Goal: Task Accomplishment & Management: Use online tool/utility

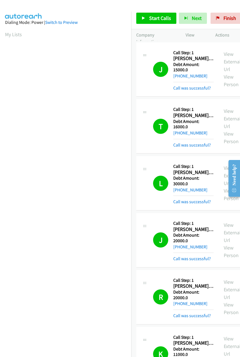
scroll to position [0, 1]
click at [154, 19] on span "Start Calls" at bounding box center [160, 18] width 22 height 6
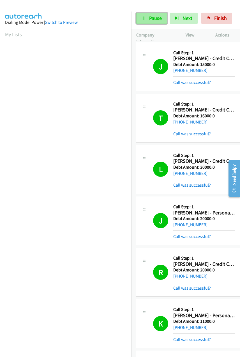
click at [148, 17] on link "Pause" at bounding box center [151, 18] width 31 height 11
click at [95, 313] on aside "Dialing Mode: Power | Switch to Preview My Lists" at bounding box center [65, 167] width 131 height 311
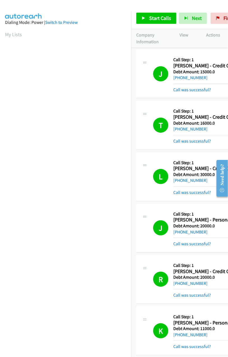
click at [106, 6] on div at bounding box center [111, 11] width 223 height 22
click at [148, 23] on link "Start Calls" at bounding box center [156, 18] width 40 height 11
click at [179, 13] on link "Pause" at bounding box center [184, 16] width 11 height 6
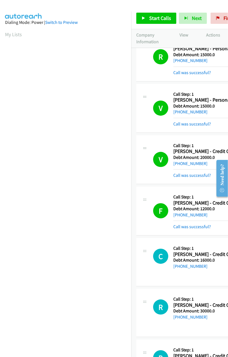
click at [160, 22] on link "Start Calls" at bounding box center [156, 18] width 40 height 11
click at [184, 20] on span "Pause" at bounding box center [190, 23] width 13 height 6
click at [159, 258] on h1 "C" at bounding box center [160, 256] width 15 height 15
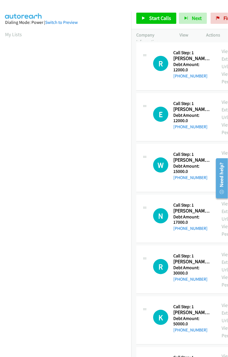
scroll to position [0, 1]
click at [156, 15] on span "Start Calls" at bounding box center [160, 18] width 22 height 6
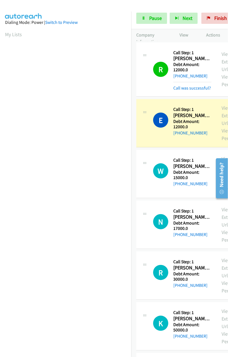
click at [153, 11] on div "Start Calls Pause Next Finish Dialing [PERSON_NAME] - Credit Card AutoTab AutoT…" at bounding box center [179, 19] width 97 height 22
click at [153, 15] on span "Pause" at bounding box center [155, 18] width 13 height 6
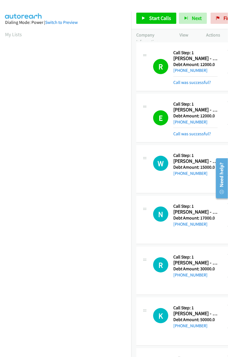
scroll to position [0, 1]
click at [143, 22] on link "Start Calls" at bounding box center [156, 18] width 40 height 11
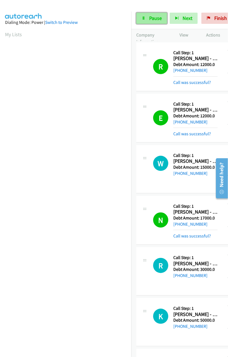
click at [145, 19] on icon at bounding box center [144, 19] width 4 height 4
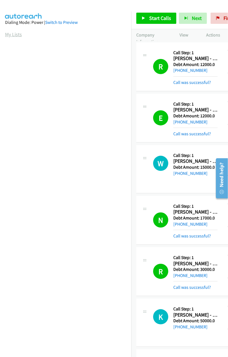
click at [8, 35] on link "My Lists" at bounding box center [13, 34] width 17 height 6
